Goal: Information Seeking & Learning: Find specific fact

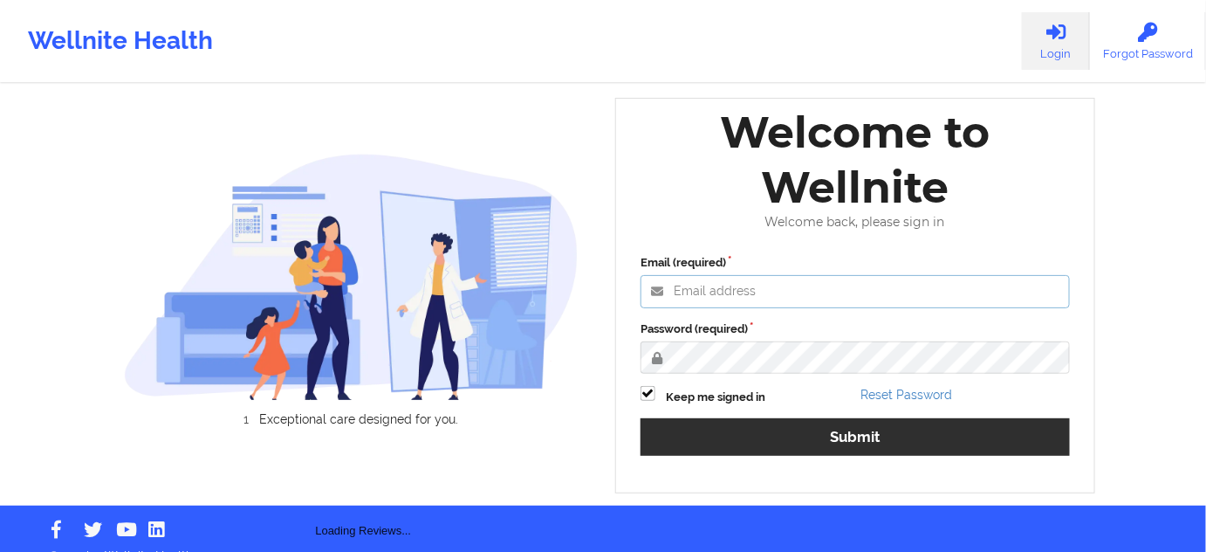
type input "[PERSON_NAME][EMAIL_ADDRESS][PERSON_NAME][DOMAIN_NAME]"
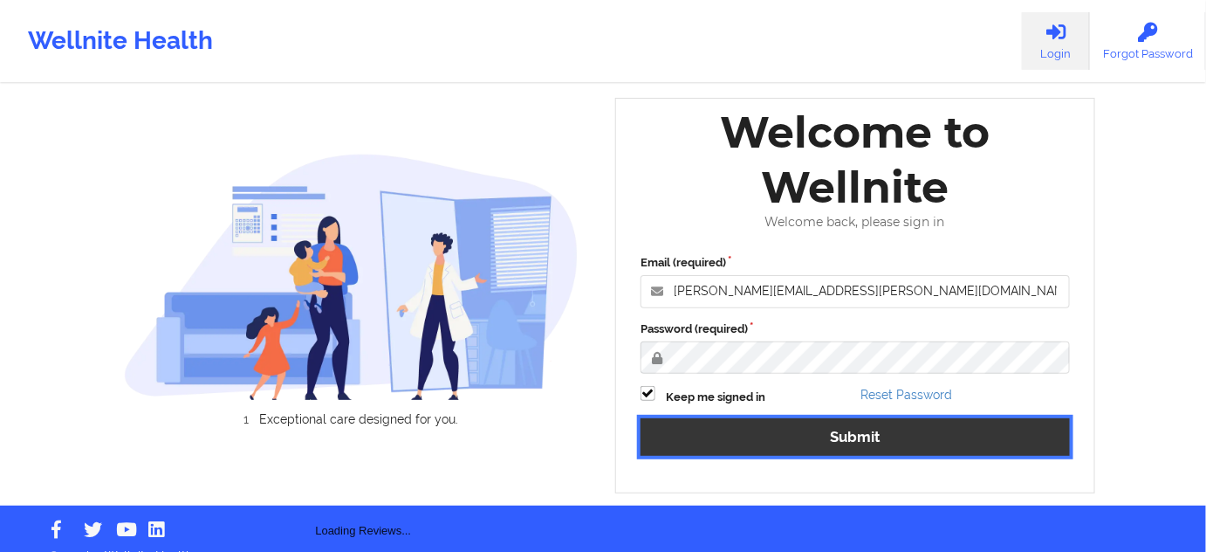
click at [737, 436] on button "Submit" at bounding box center [855, 437] width 429 height 38
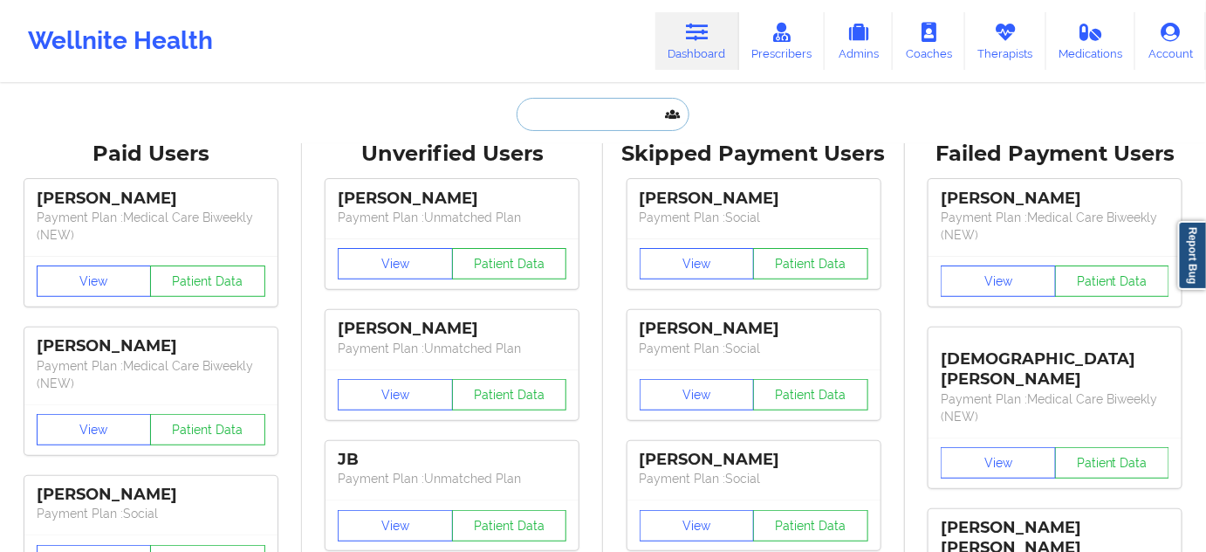
click at [614, 114] on input "text" at bounding box center [603, 114] width 173 height 33
paste input "[EMAIL_ADDRESS][DOMAIN_NAME]"
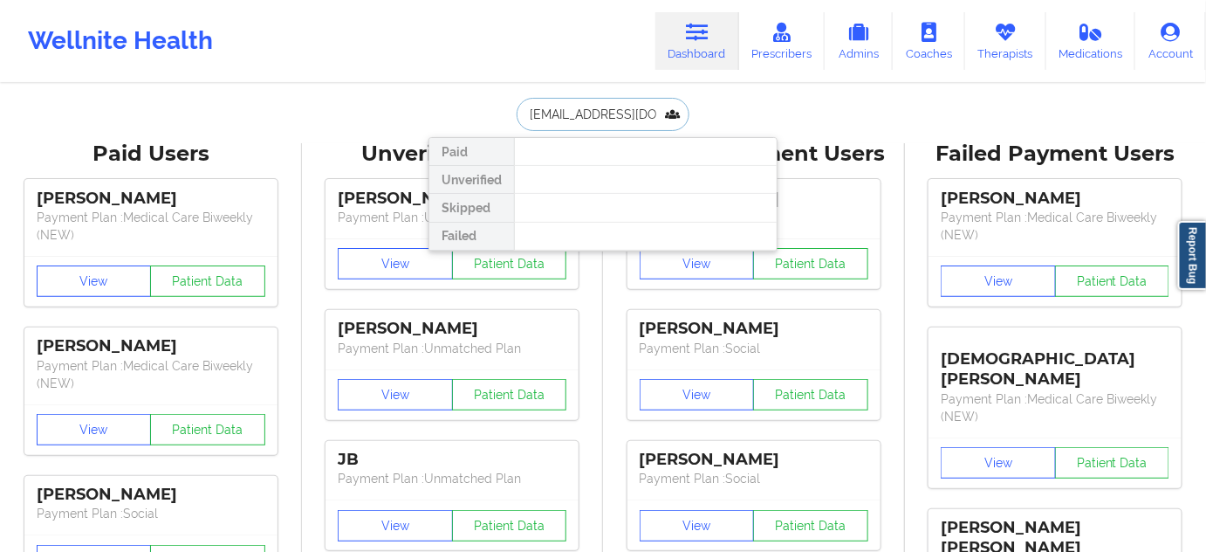
paste input "Cunningha"
type input "[PERSON_NAME]"
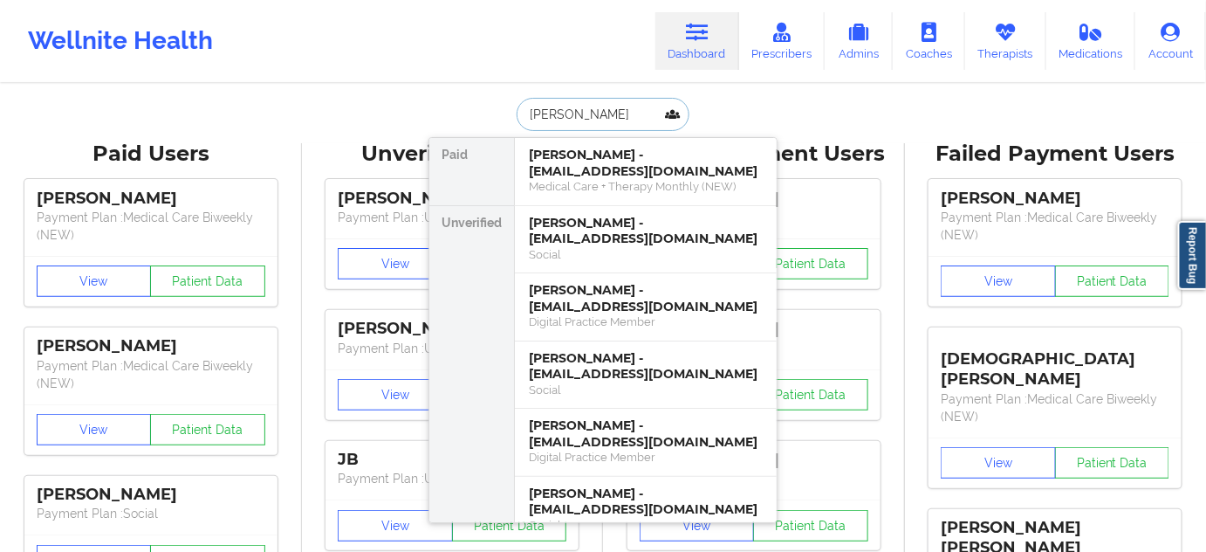
click at [572, 174] on div "[PERSON_NAME] - [EMAIL_ADDRESS][DOMAIN_NAME]" at bounding box center [646, 163] width 234 height 32
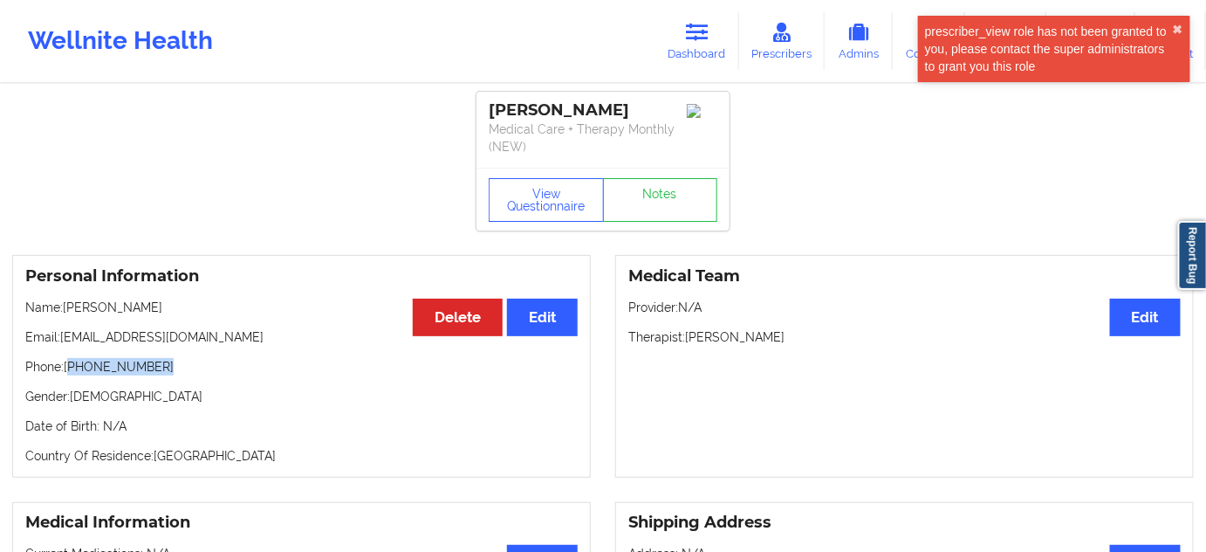
drag, startPoint x: 73, startPoint y: 366, endPoint x: 178, endPoint y: 367, distance: 104.7
click at [178, 367] on p "Phone: [PHONE_NUMBER]" at bounding box center [301, 366] width 552 height 17
copy p "[PHONE_NUMBER]"
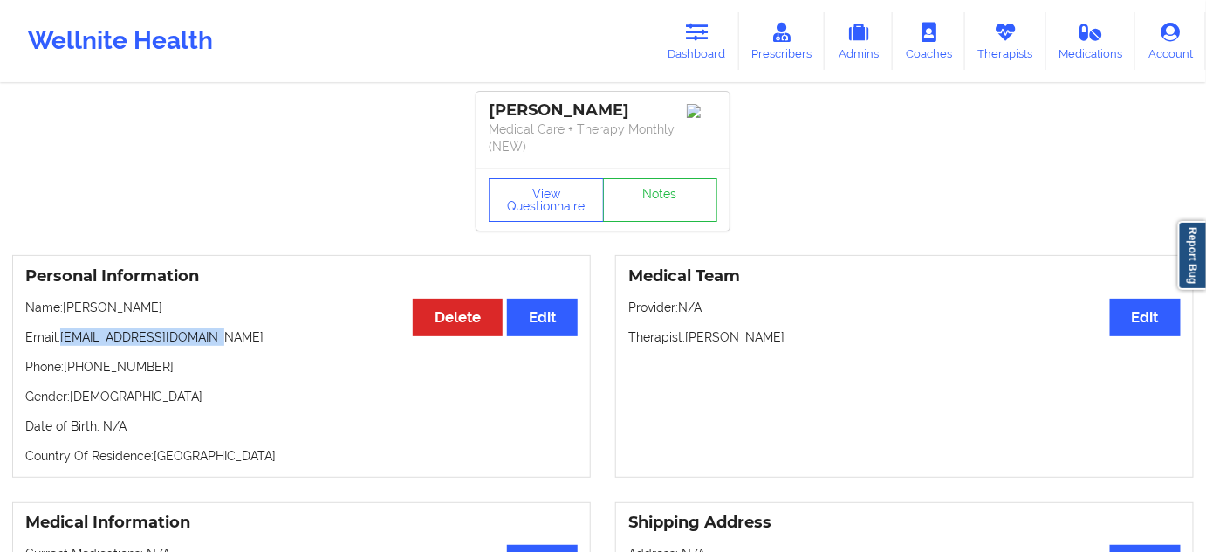
drag, startPoint x: 62, startPoint y: 337, endPoint x: 242, endPoint y: 321, distance: 180.4
click at [242, 321] on div "Personal Information Edit Delete Name: [PERSON_NAME] Email: [EMAIL_ADDRESS][DOM…" at bounding box center [301, 366] width 579 height 223
copy p "[EMAIL_ADDRESS][DOMAIN_NAME]"
drag, startPoint x: 705, startPoint y: 41, endPoint x: 673, endPoint y: 58, distance: 36.7
click at [705, 41] on icon at bounding box center [697, 32] width 23 height 19
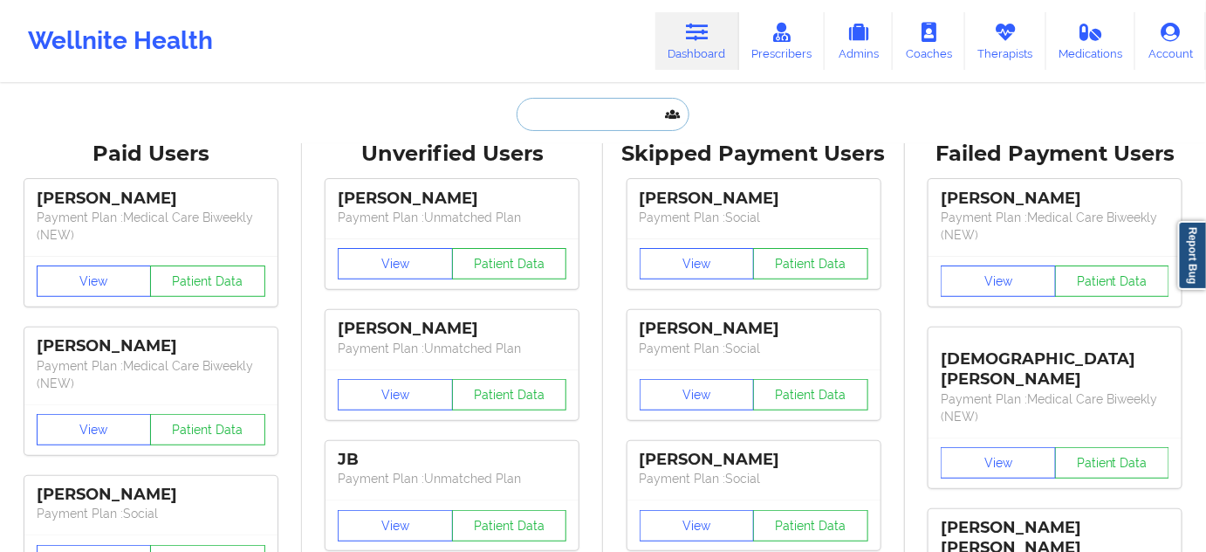
click at [605, 105] on input "text" at bounding box center [603, 114] width 173 height 33
paste input "[EMAIL_ADDRESS][DOMAIN_NAME]"
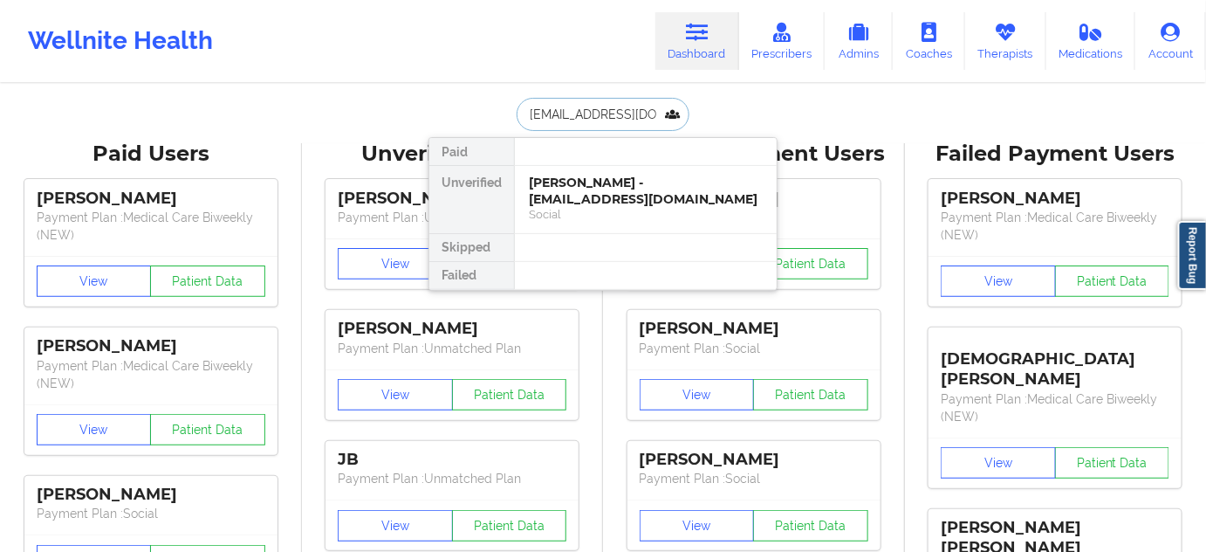
type input "[EMAIL_ADDRESS][DOMAIN_NAME]"
click at [588, 163] on div at bounding box center [645, 152] width 263 height 28
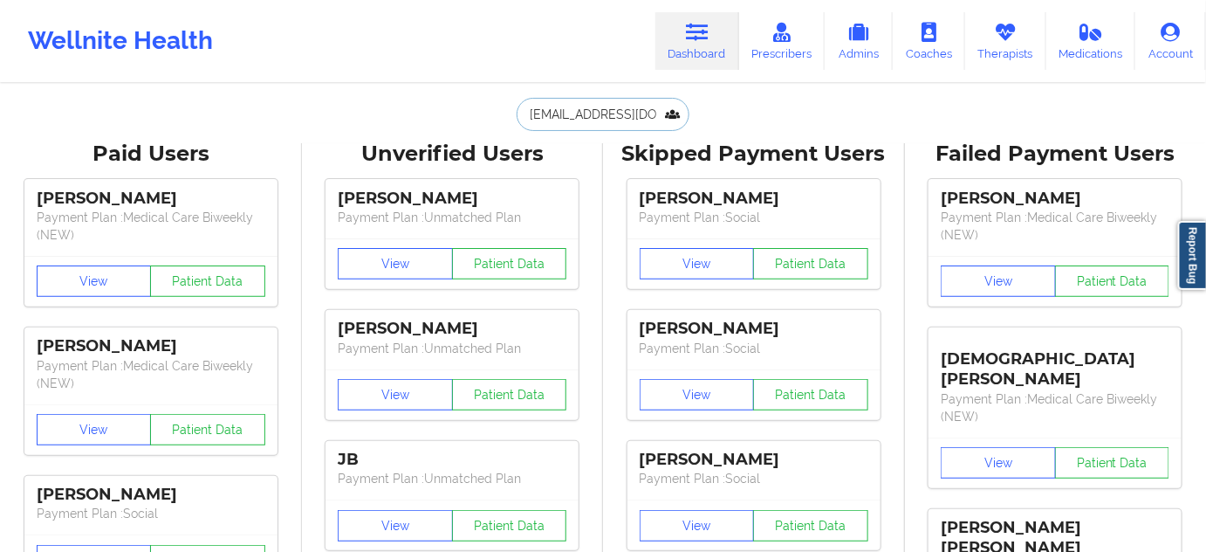
click at [591, 113] on input "[EMAIL_ADDRESS][DOMAIN_NAME]" at bounding box center [603, 114] width 173 height 33
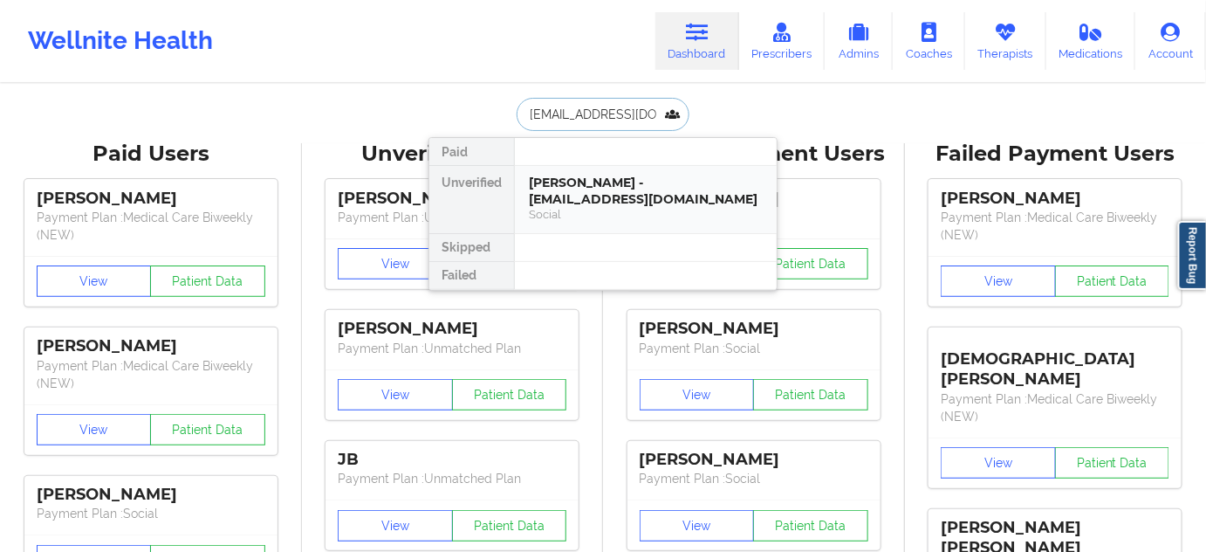
click at [607, 176] on div "[PERSON_NAME] - [EMAIL_ADDRESS][DOMAIN_NAME]" at bounding box center [646, 191] width 234 height 32
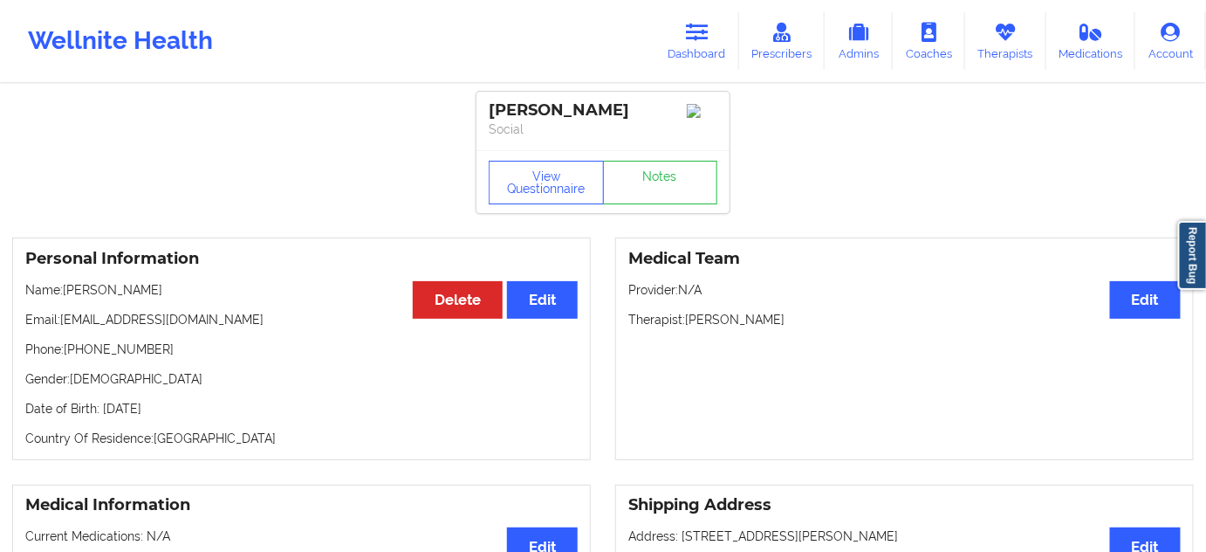
drag, startPoint x: 635, startPoint y: 108, endPoint x: 490, endPoint y: 101, distance: 145.0
click at [490, 101] on div "[PERSON_NAME]" at bounding box center [603, 110] width 229 height 20
copy div "[PERSON_NAME]"
drag, startPoint x: 687, startPoint y: 320, endPoint x: 776, endPoint y: 330, distance: 89.5
click at [776, 328] on p "Therapist: [PERSON_NAME]" at bounding box center [904, 319] width 552 height 17
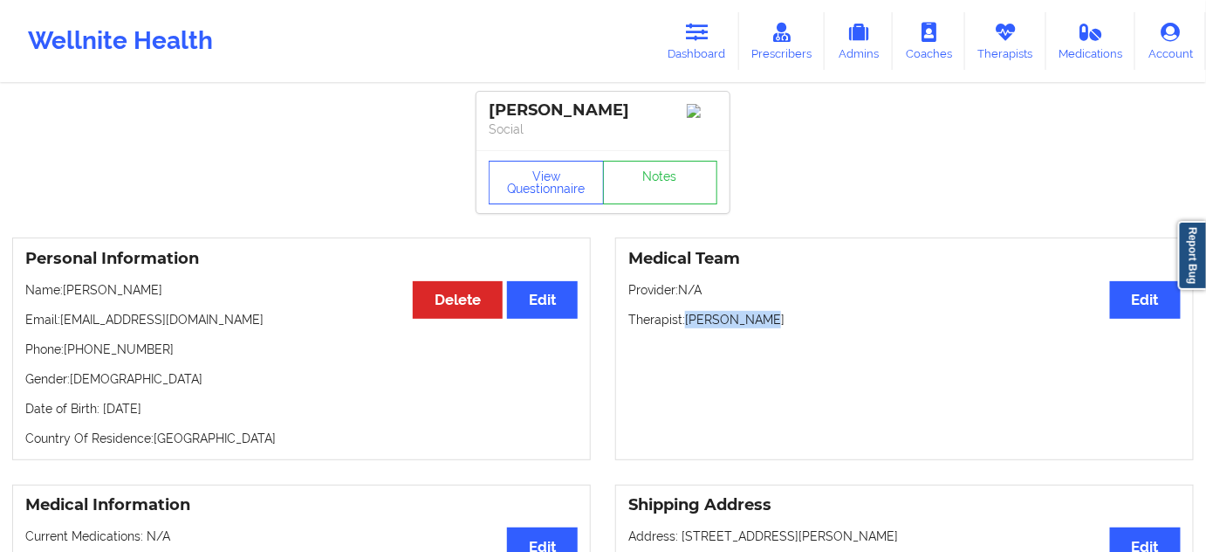
copy p "[PERSON_NAME]"
click at [635, 174] on link "Notes" at bounding box center [660, 183] width 115 height 44
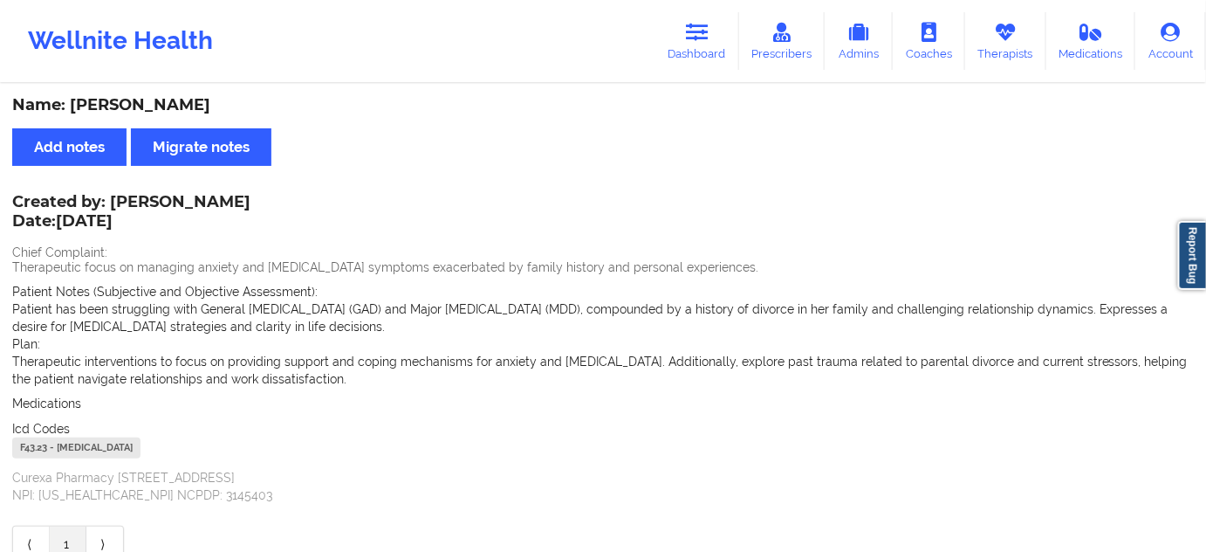
click at [34, 445] on div "F43.23 - [MEDICAL_DATA]" at bounding box center [76, 447] width 128 height 21
copy div "F43.23"
click at [707, 45] on link "Dashboard" at bounding box center [697, 41] width 84 height 58
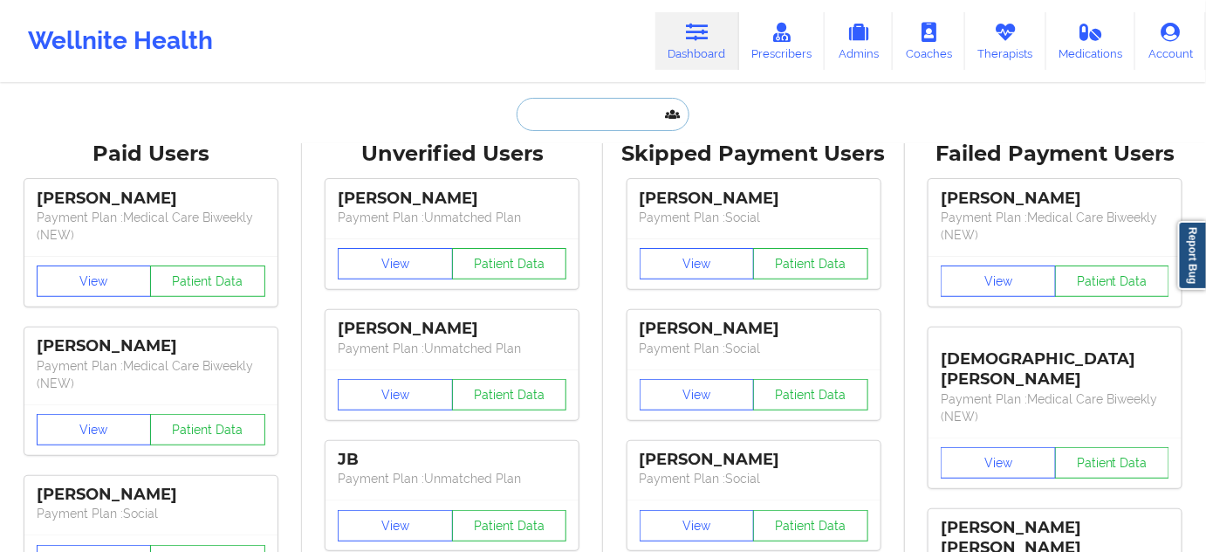
click at [625, 105] on input "text" at bounding box center [603, 114] width 173 height 33
paste input "[EMAIL_ADDRESS][DOMAIN_NAME]"
type input "[EMAIL_ADDRESS][DOMAIN_NAME]"
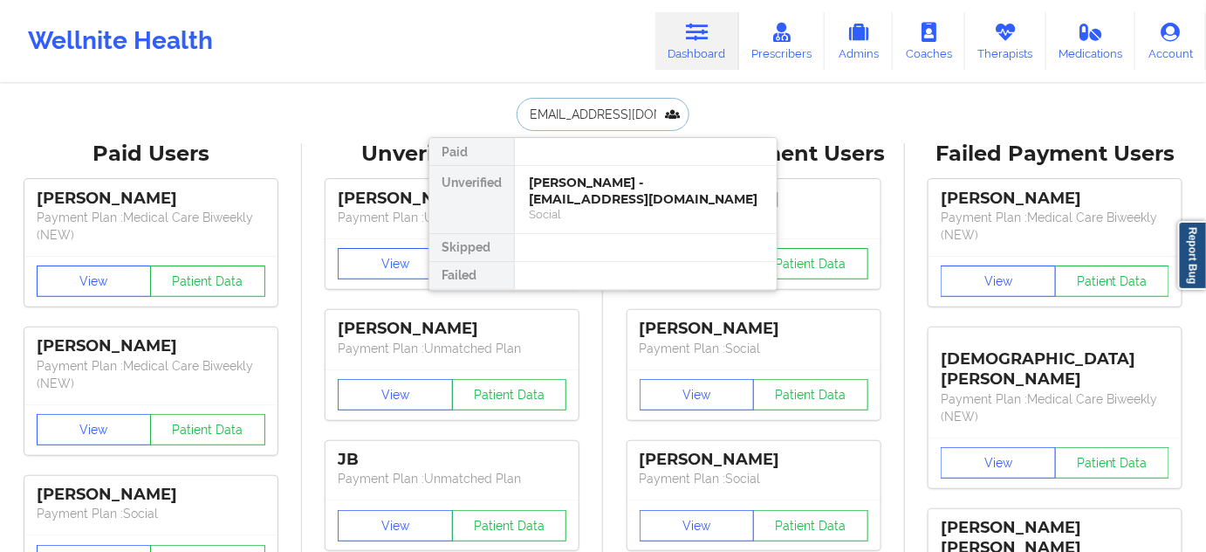
click at [558, 185] on div "[PERSON_NAME] - [EMAIL_ADDRESS][DOMAIN_NAME]" at bounding box center [646, 191] width 234 height 32
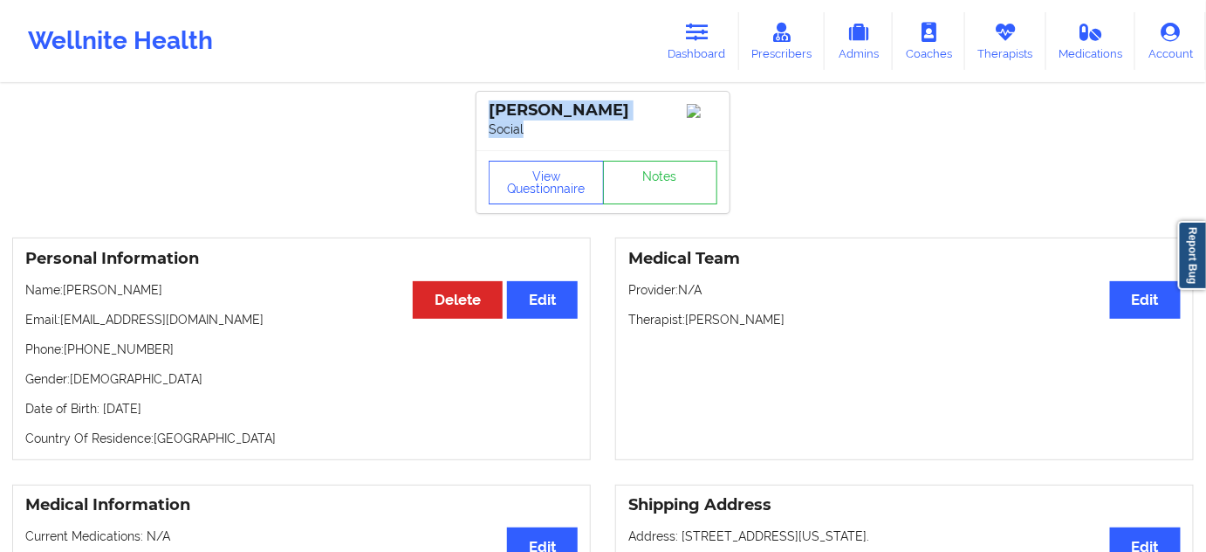
drag, startPoint x: 579, startPoint y: 140, endPoint x: 493, endPoint y: 107, distance: 92.5
click at [493, 107] on div "[PERSON_NAME] Social" at bounding box center [602, 121] width 253 height 58
click at [531, 150] on div "[PERSON_NAME] Social" at bounding box center [602, 121] width 253 height 58
drag, startPoint x: 493, startPoint y: 111, endPoint x: 578, endPoint y: 125, distance: 85.8
click at [578, 120] on div "[PERSON_NAME]" at bounding box center [603, 110] width 229 height 20
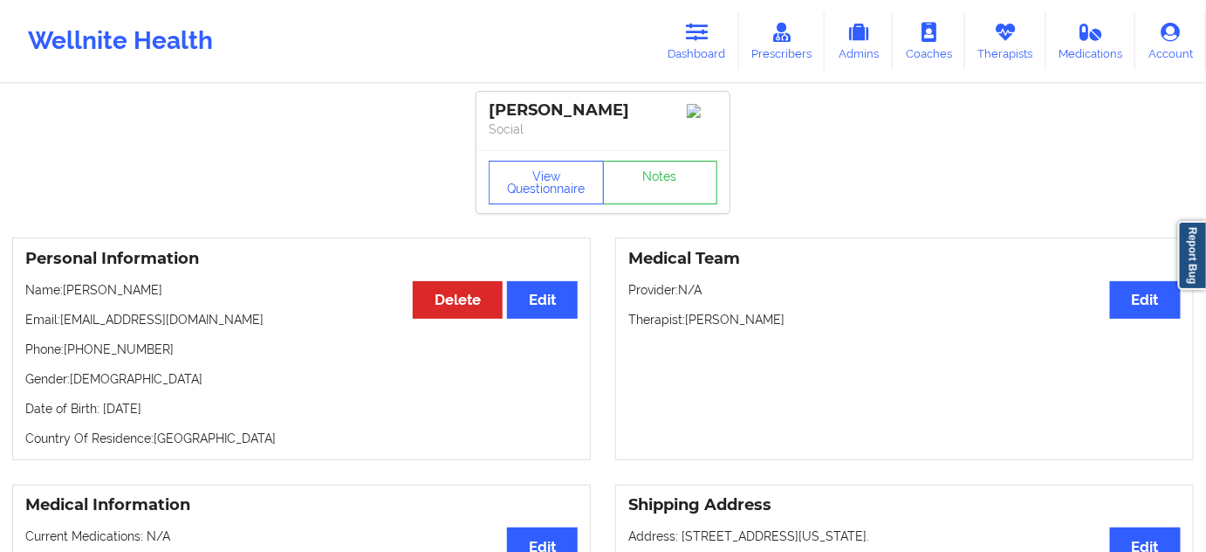
copy div "[PERSON_NAME]"
click at [654, 204] on link "Notes" at bounding box center [660, 183] width 115 height 44
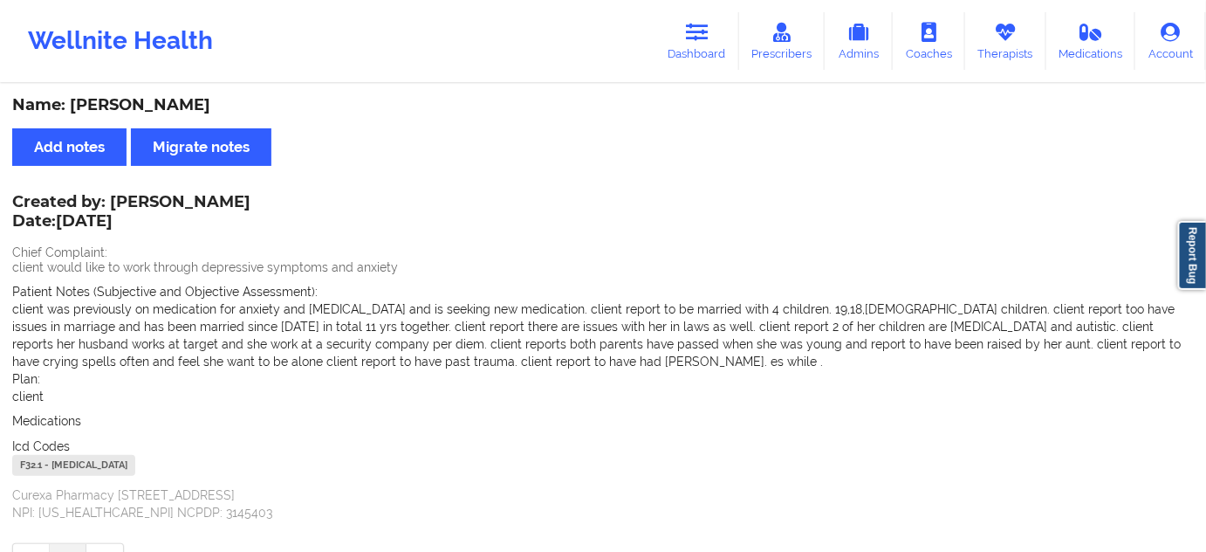
click at [37, 467] on div "F32.1 - [MEDICAL_DATA]" at bounding box center [73, 465] width 123 height 21
copy div "F32.1"
click at [690, 31] on icon at bounding box center [697, 32] width 23 height 19
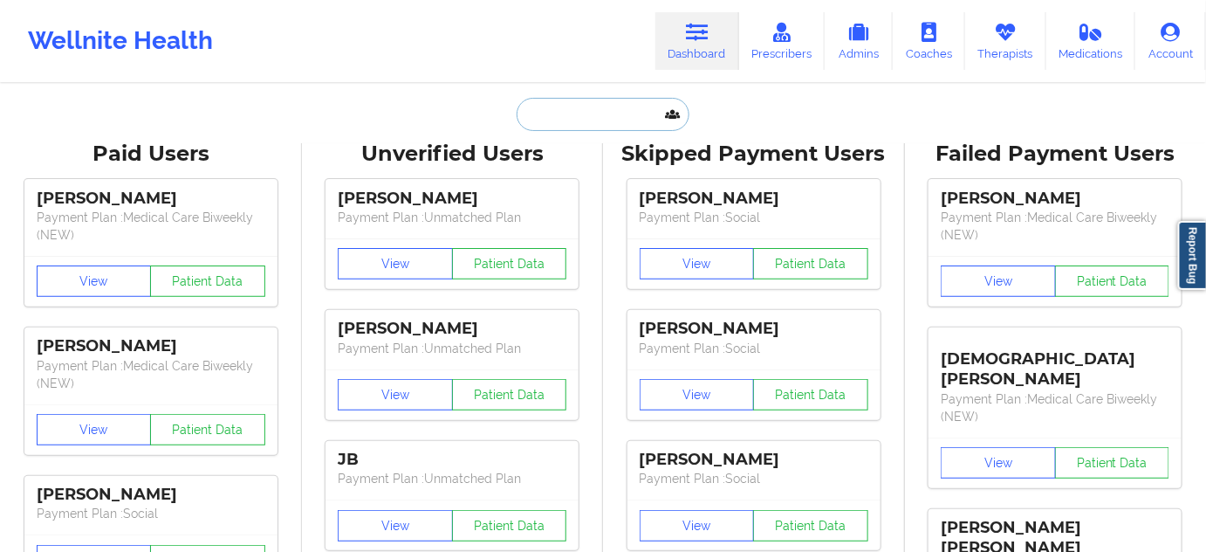
click at [558, 112] on input "text" at bounding box center [603, 114] width 173 height 33
paste input "[PERSON_NAME][EMAIL_ADDRESS][PERSON_NAME][DOMAIN_NAME]"
type input "[PERSON_NAME][EMAIL_ADDRESS][PERSON_NAME][DOMAIN_NAME]"
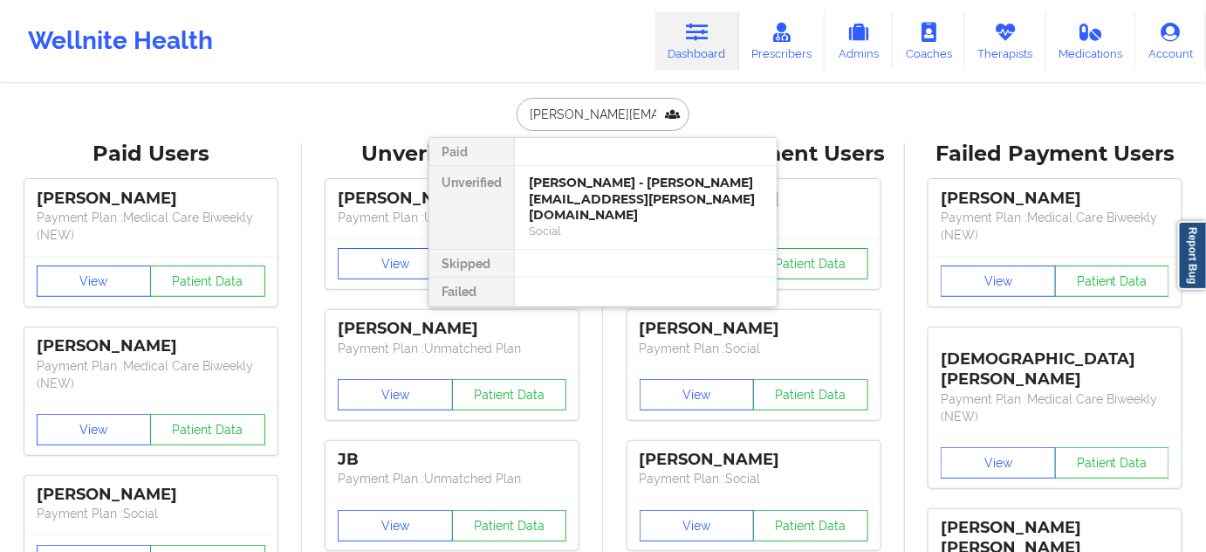
click at [579, 223] on div "Social" at bounding box center [646, 230] width 234 height 15
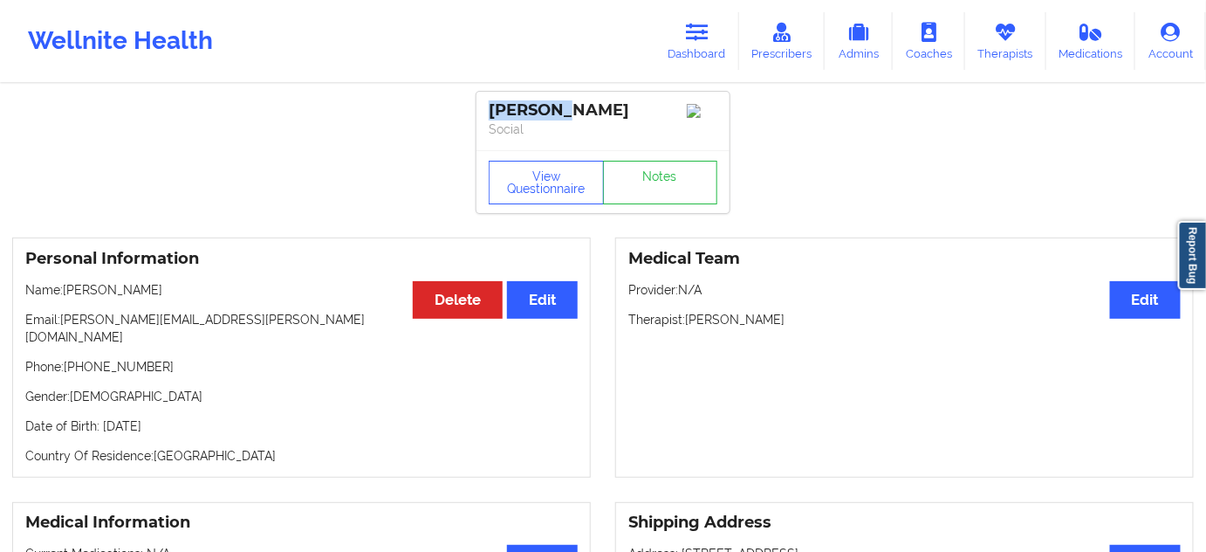
drag, startPoint x: 574, startPoint y: 106, endPoint x: 483, endPoint y: 109, distance: 91.7
click at [483, 109] on div "[PERSON_NAME] Social" at bounding box center [602, 121] width 253 height 58
copy div "[PERSON_NAME]"
drag, startPoint x: 686, startPoint y: 323, endPoint x: 796, endPoint y: 316, distance: 110.2
click at [796, 316] on p "Therapist: [PERSON_NAME]" at bounding box center [904, 319] width 552 height 17
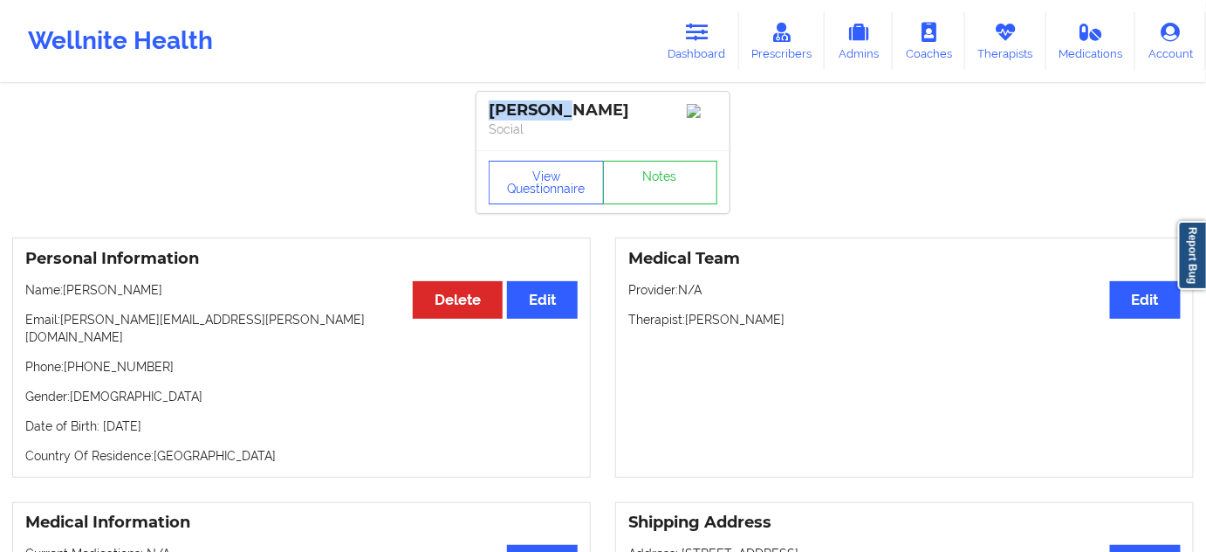
copy p "[PERSON_NAME]"
click at [665, 210] on div "View Questionnaire Notes" at bounding box center [602, 181] width 253 height 63
click at [664, 197] on link "Notes" at bounding box center [660, 183] width 115 height 44
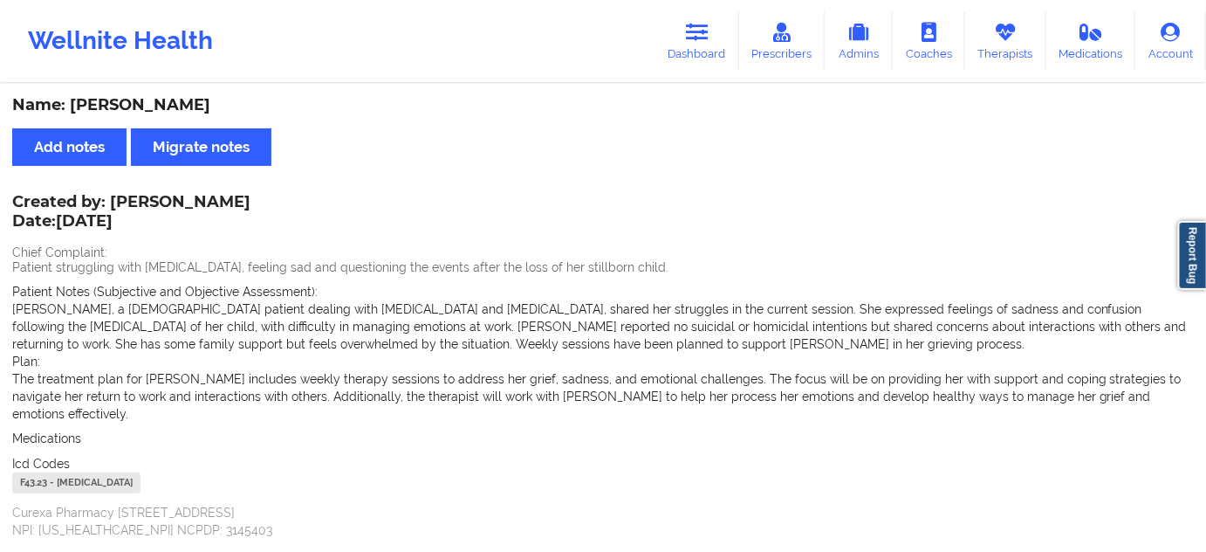
click at [35, 472] on div "F43.23 - [MEDICAL_DATA]" at bounding box center [76, 482] width 128 height 21
drag, startPoint x: 723, startPoint y: 59, endPoint x: 658, endPoint y: 64, distance: 65.6
click at [723, 58] on link "Dashboard" at bounding box center [697, 41] width 84 height 58
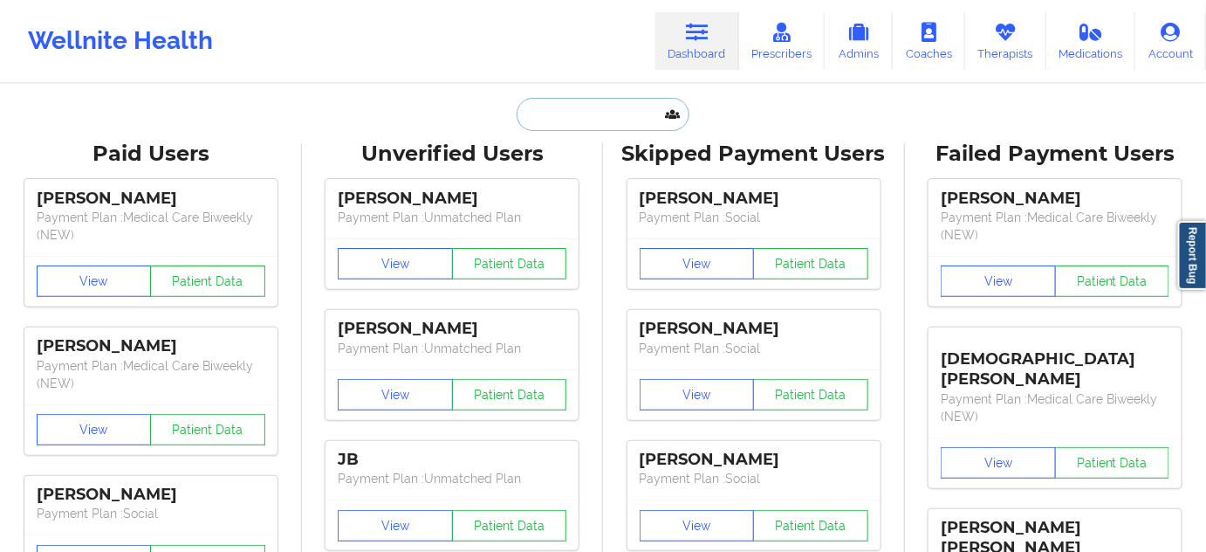
click at [591, 119] on input "text" at bounding box center [603, 114] width 173 height 33
paste input "[EMAIL_ADDRESS][DOMAIN_NAME]"
type input "[EMAIL_ADDRESS][DOMAIN_NAME]"
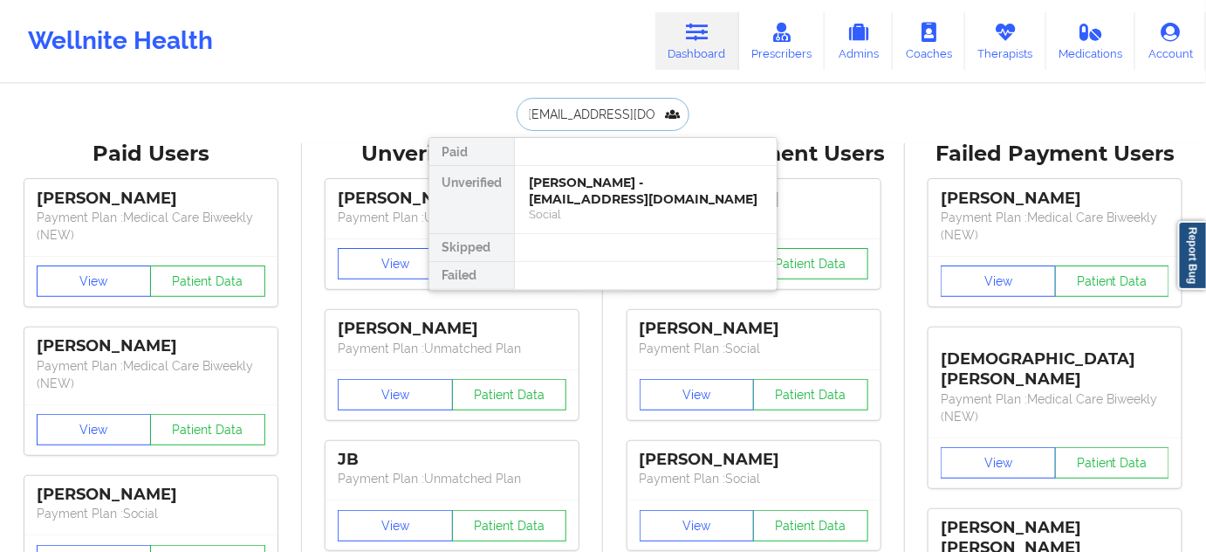
click at [592, 175] on div "[PERSON_NAME] - [EMAIL_ADDRESS][DOMAIN_NAME]" at bounding box center [646, 191] width 234 height 32
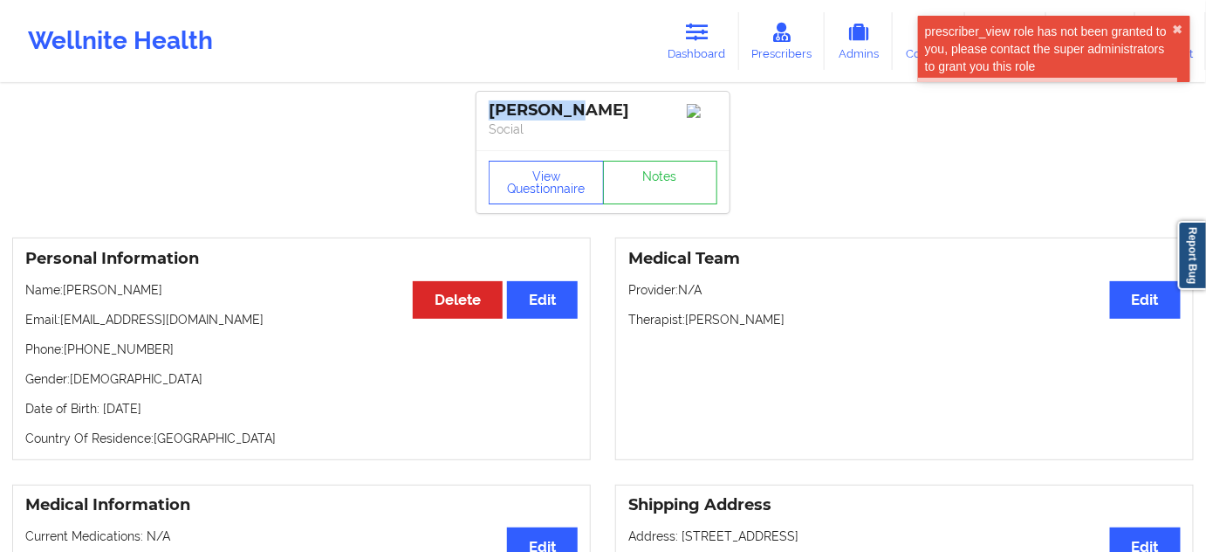
drag, startPoint x: 585, startPoint y: 104, endPoint x: 474, endPoint y: 97, distance: 111.0
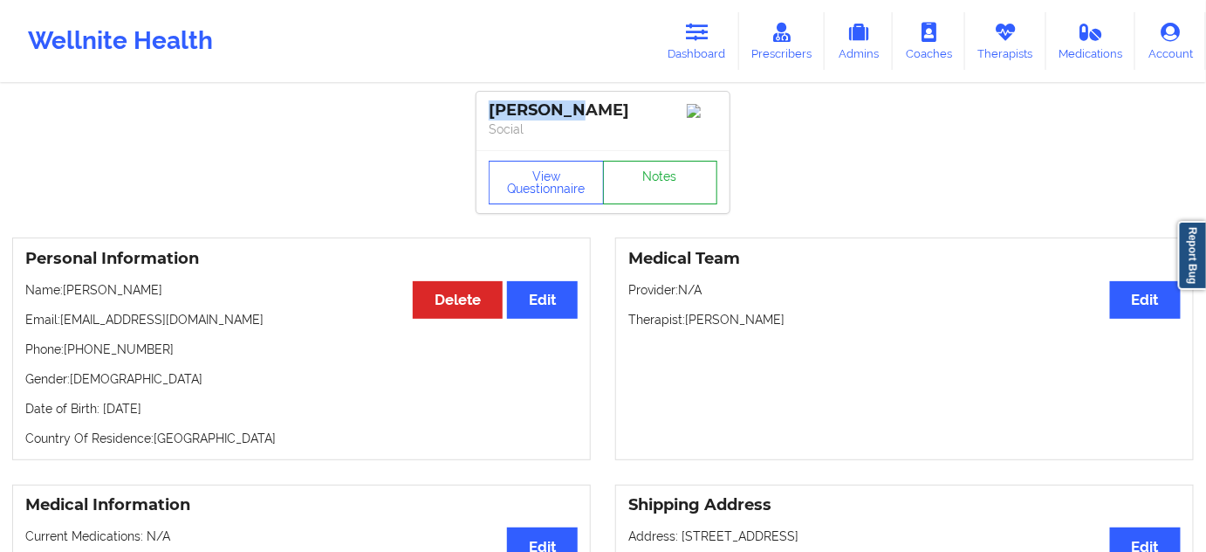
click at [668, 183] on link "Notes" at bounding box center [660, 183] width 115 height 44
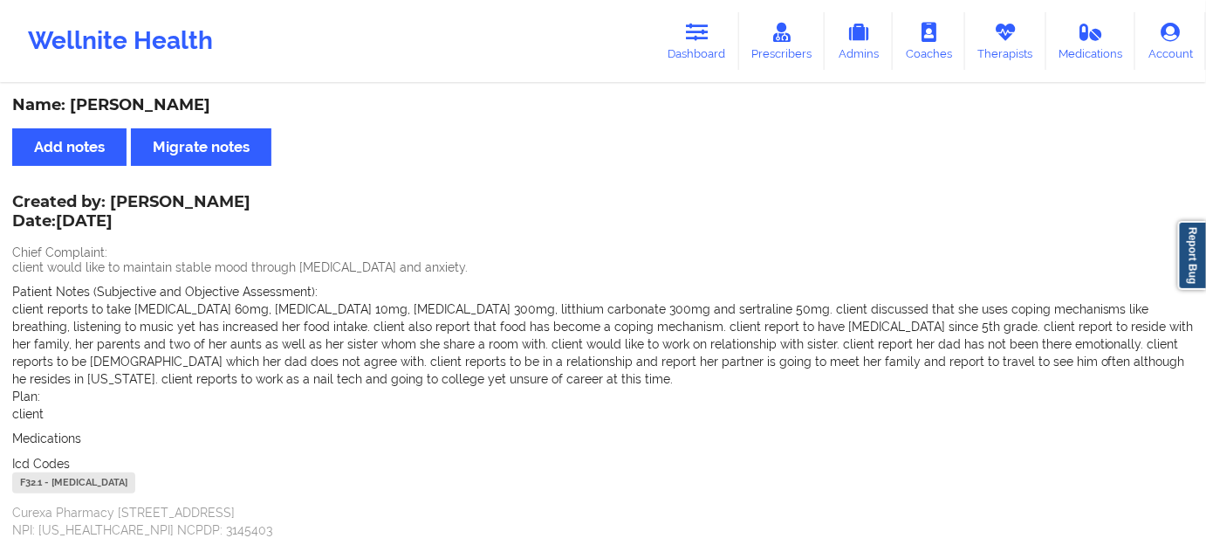
click at [25, 488] on div "F32.1 - [MEDICAL_DATA]" at bounding box center [73, 482] width 123 height 21
click at [688, 44] on link "Dashboard" at bounding box center [697, 41] width 84 height 58
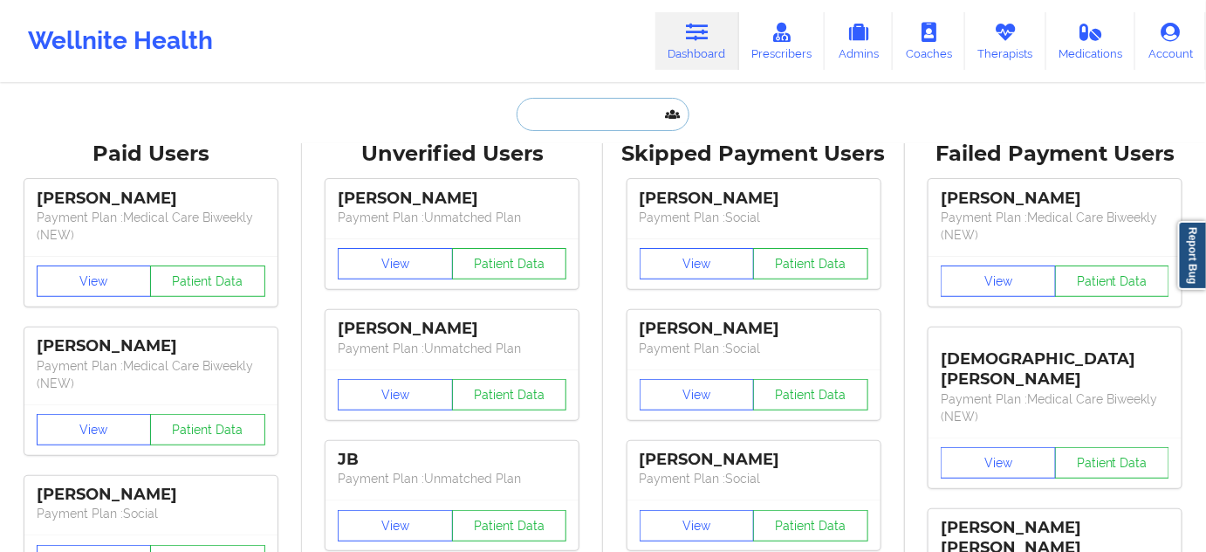
click at [610, 119] on input "text" at bounding box center [603, 114] width 173 height 33
paste input "[EMAIL_ADDRESS][DOMAIN_NAME]"
type input "[EMAIL_ADDRESS][DOMAIN_NAME]"
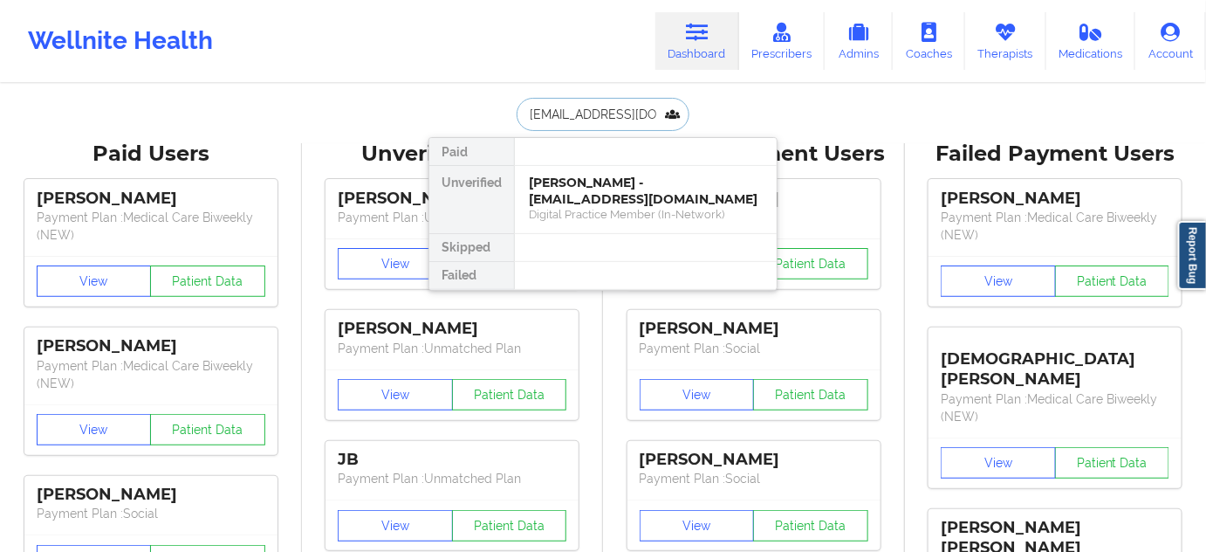
click at [560, 178] on div "[PERSON_NAME] - [EMAIL_ADDRESS][DOMAIN_NAME]" at bounding box center [646, 191] width 234 height 32
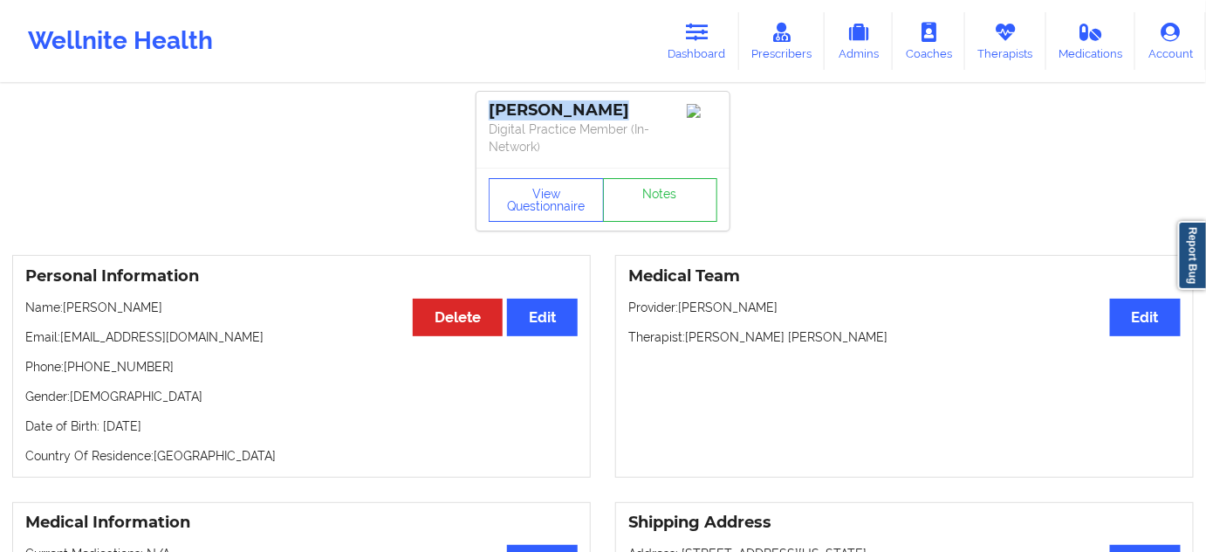
drag, startPoint x: 579, startPoint y: 118, endPoint x: 469, endPoint y: 112, distance: 111.0
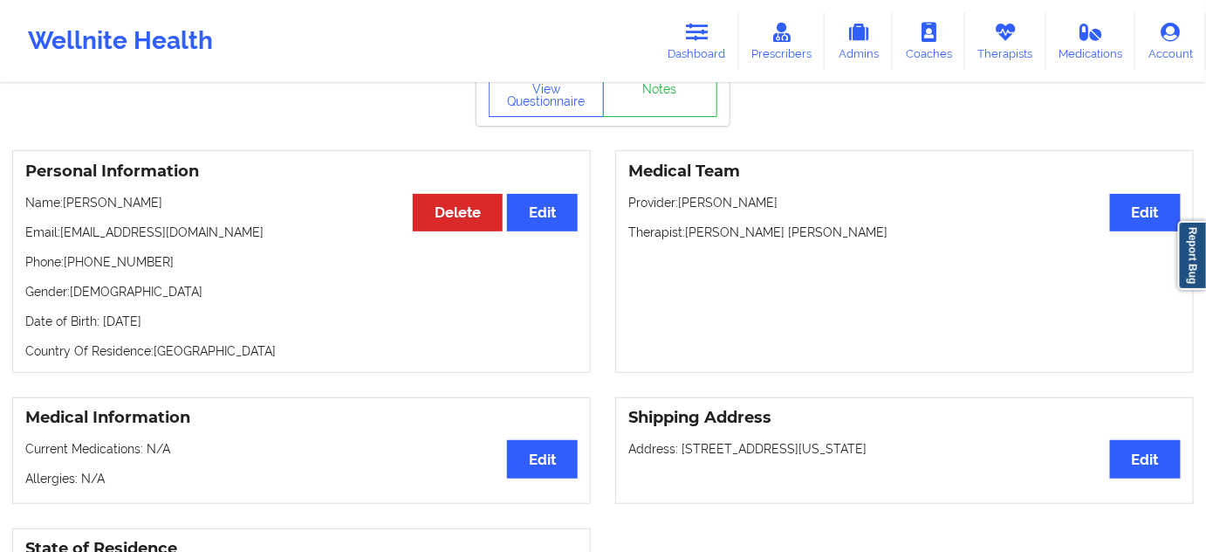
scroll to position [158, 0]
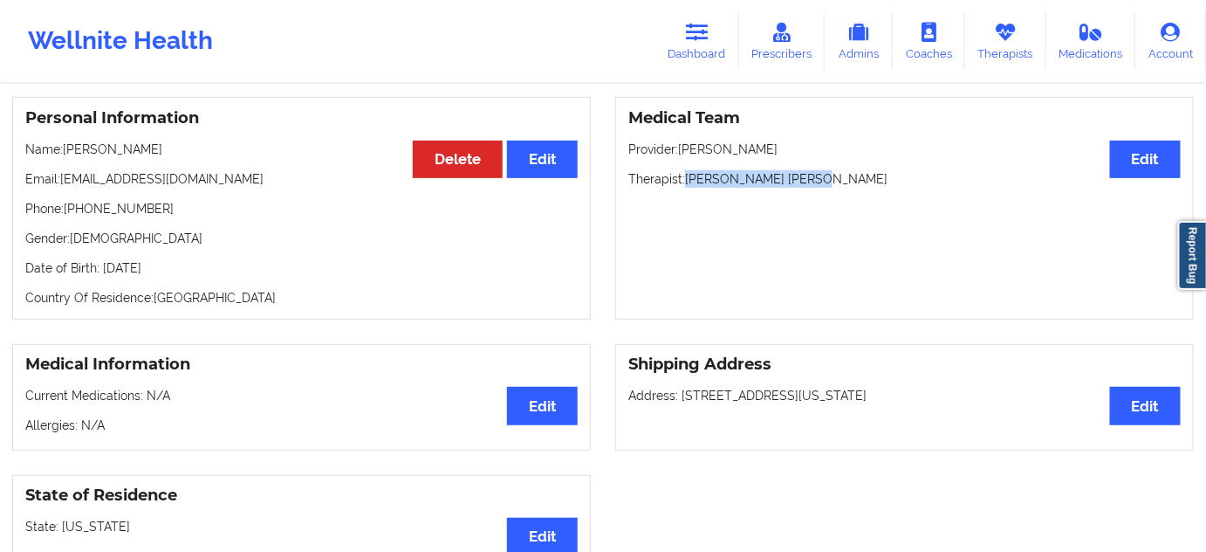
drag, startPoint x: 686, startPoint y: 178, endPoint x: 805, endPoint y: 181, distance: 118.7
click at [804, 181] on p "Therapist: [PERSON_NAME] [PERSON_NAME]" at bounding box center [904, 178] width 552 height 17
click at [828, 181] on p "Therapist: [PERSON_NAME] [PERSON_NAME]" at bounding box center [904, 178] width 552 height 17
drag, startPoint x: 686, startPoint y: 175, endPoint x: 867, endPoint y: 174, distance: 180.6
click at [867, 174] on p "Therapist: [PERSON_NAME] [PERSON_NAME]" at bounding box center [904, 178] width 552 height 17
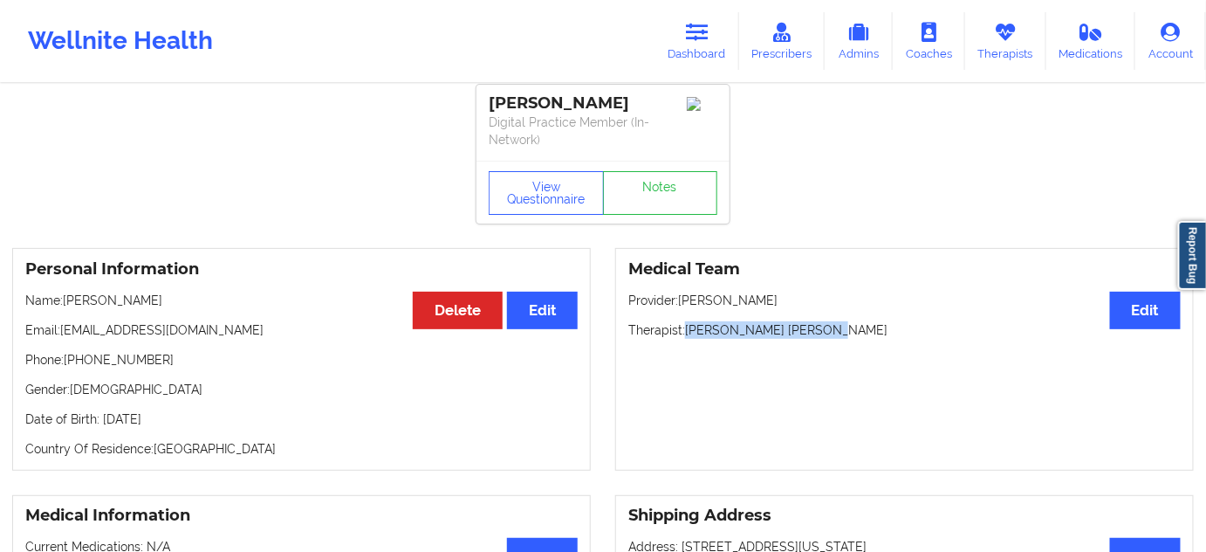
scroll to position [0, 0]
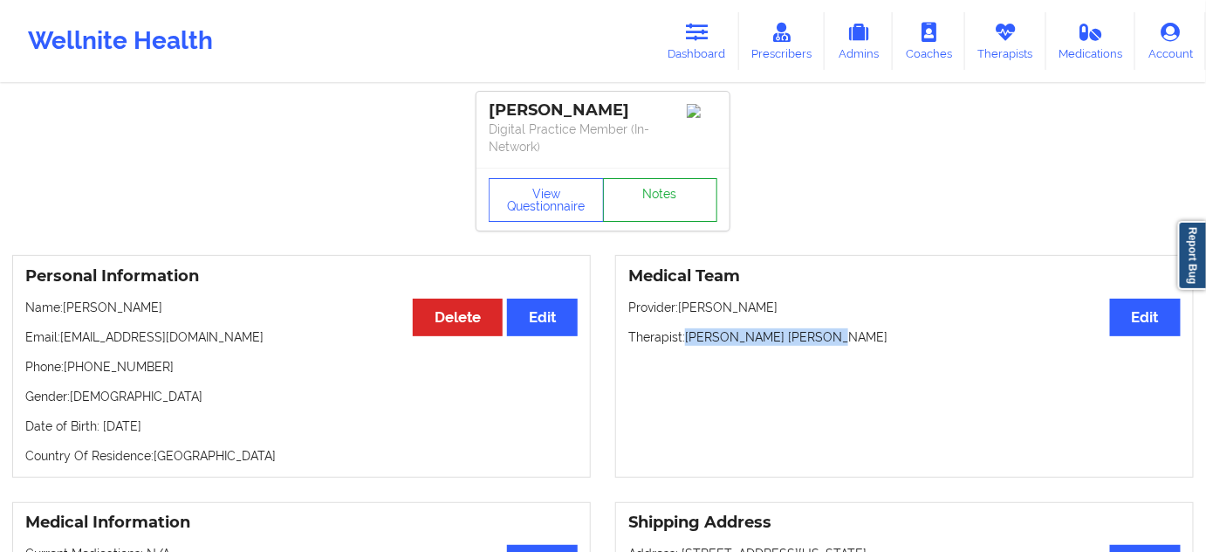
click at [695, 209] on link "Notes" at bounding box center [660, 200] width 115 height 44
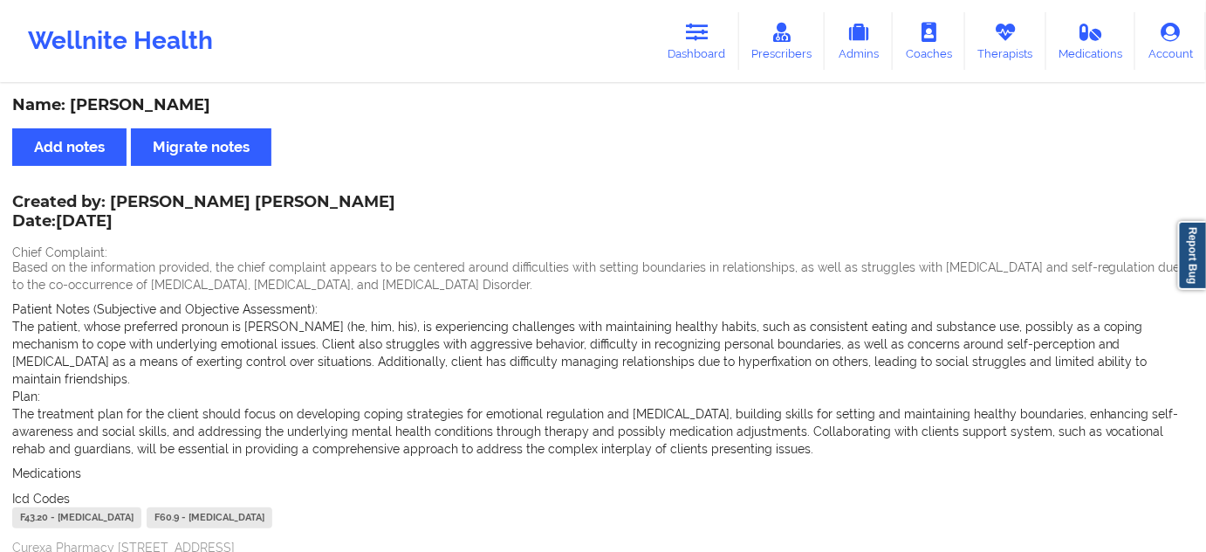
click at [31, 507] on div "F43.20 - [MEDICAL_DATA]" at bounding box center [76, 517] width 129 height 21
drag, startPoint x: 248, startPoint y: 499, endPoint x: 228, endPoint y: 497, distance: 20.1
click at [228, 507] on div "F60.9 - [MEDICAL_DATA]" at bounding box center [210, 517] width 126 height 21
click at [236, 514] on div "F43.20 - [MEDICAL_DATA] F60.9 - [MEDICAL_DATA]" at bounding box center [603, 519] width 1182 height 25
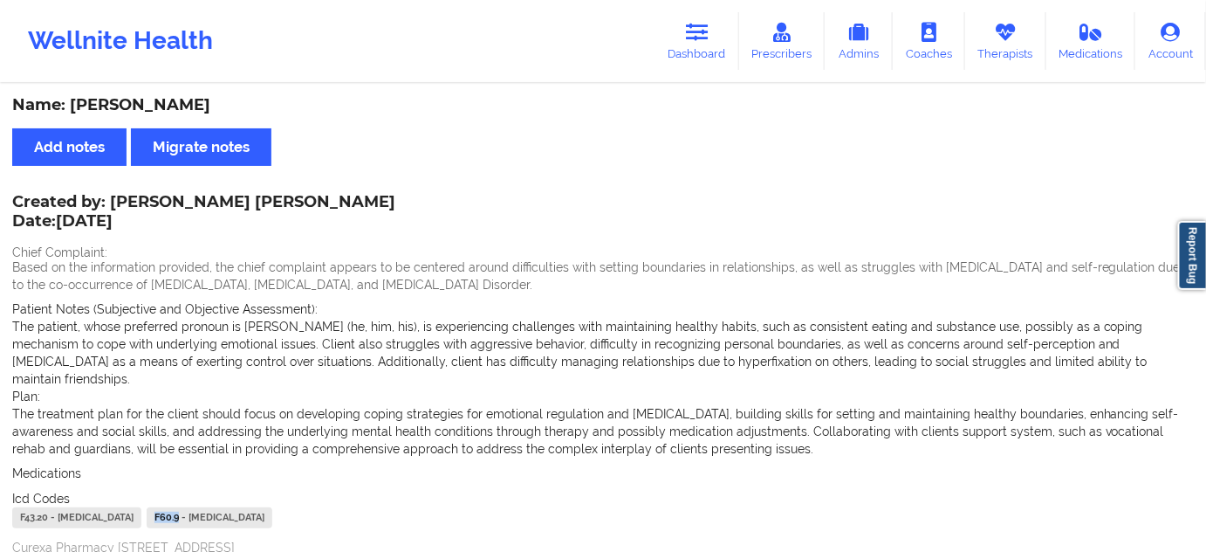
drag, startPoint x: 249, startPoint y: 499, endPoint x: 216, endPoint y: 504, distance: 32.7
click at [216, 507] on div "F43.20 - [MEDICAL_DATA] F60.9 - [MEDICAL_DATA]" at bounding box center [603, 519] width 1182 height 25
